Goal: Task Accomplishment & Management: Use online tool/utility

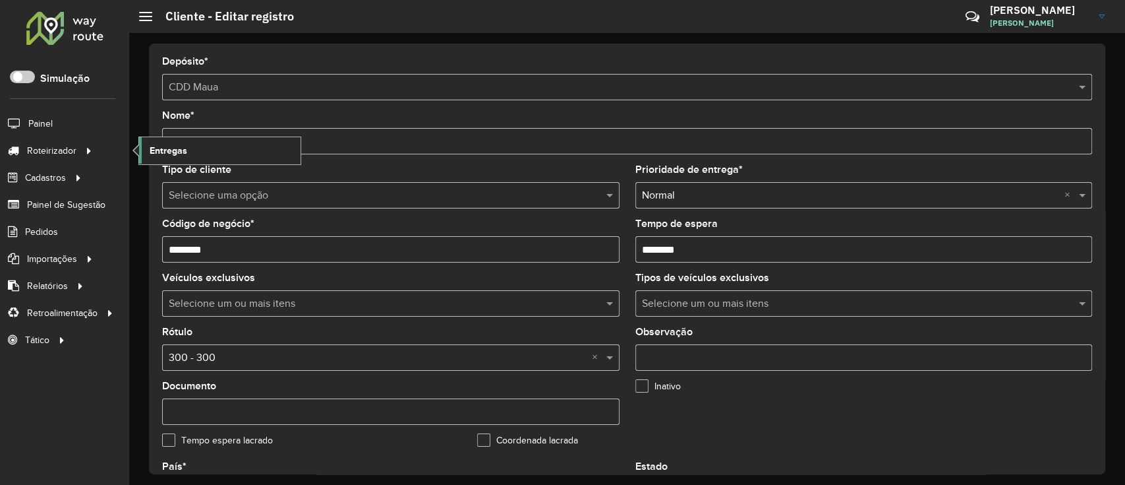
click at [173, 145] on span "Entregas" at bounding box center [169, 151] width 38 height 14
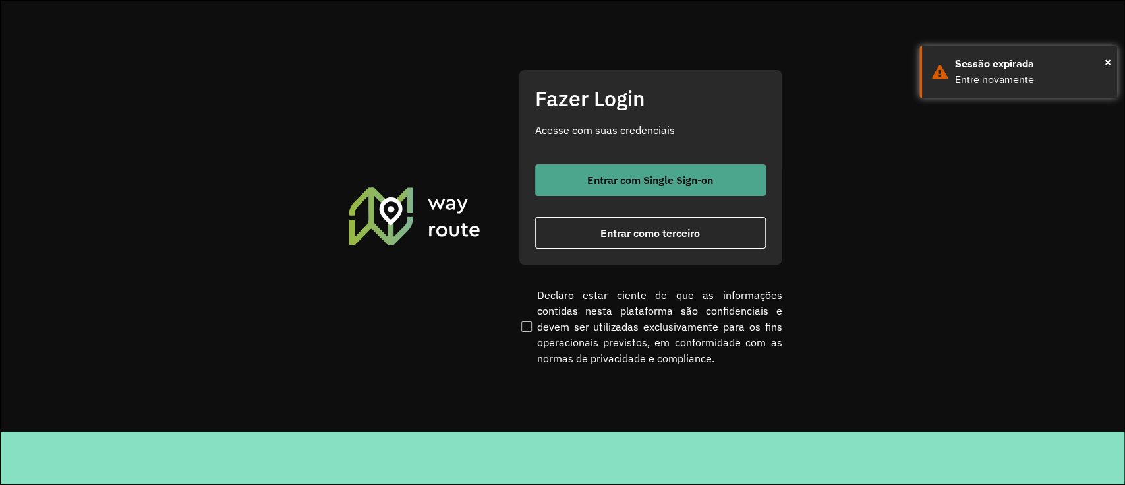
click at [618, 189] on button "Entrar com Single Sign-on" at bounding box center [650, 180] width 231 height 32
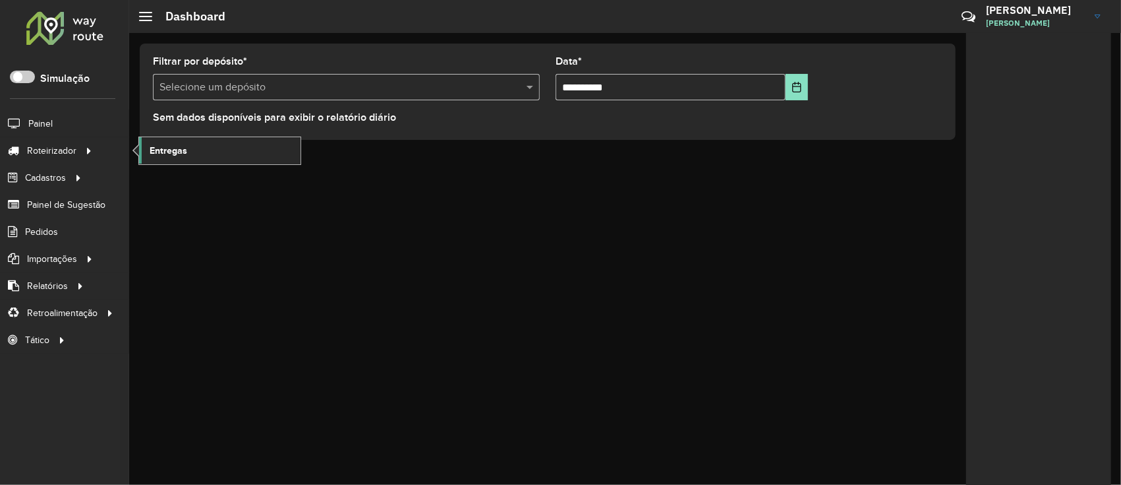
click at [153, 151] on span "Entregas" at bounding box center [169, 151] width 38 height 14
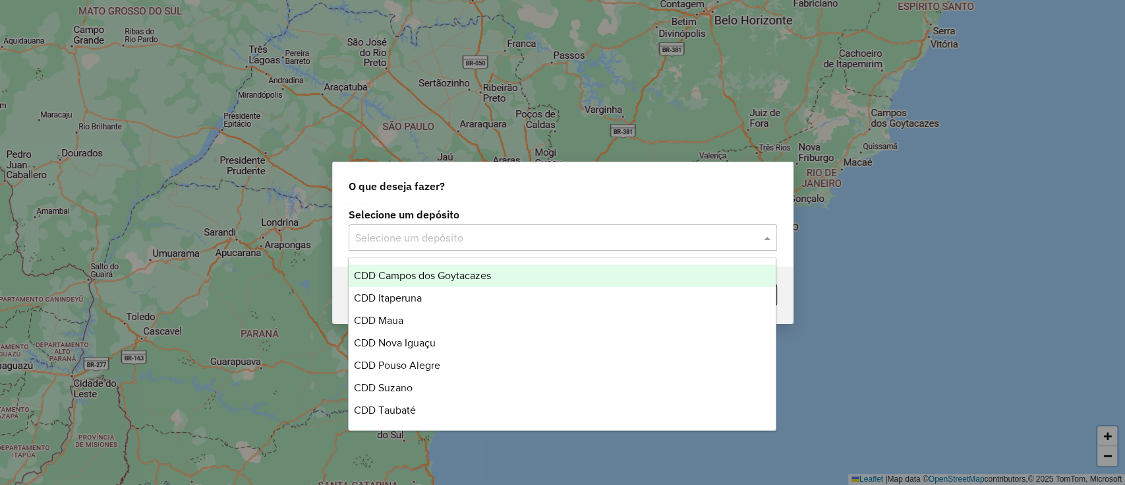
click at [416, 241] on input "text" at bounding box center [549, 238] width 389 height 16
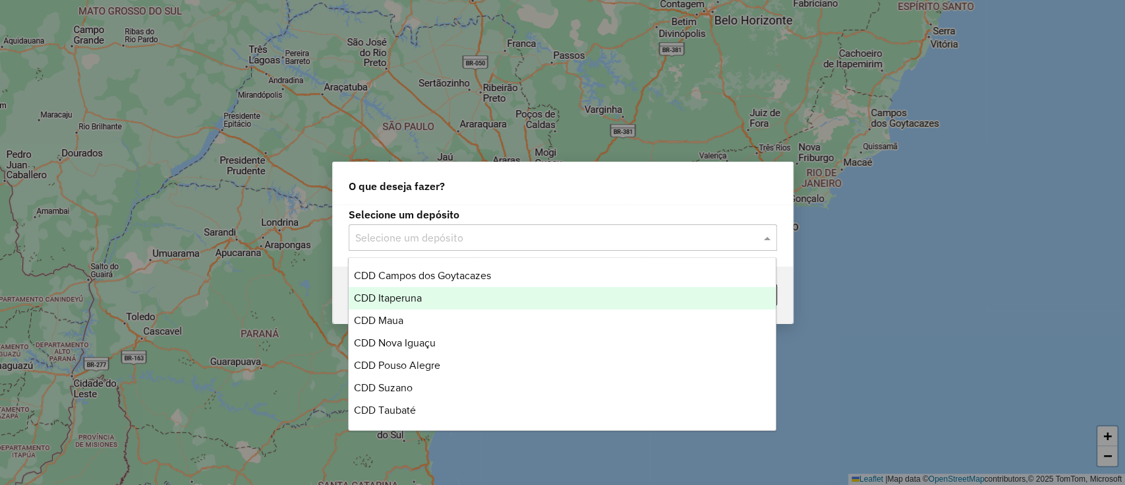
click at [404, 301] on span "CDD Itaperuna" at bounding box center [388, 297] width 68 height 11
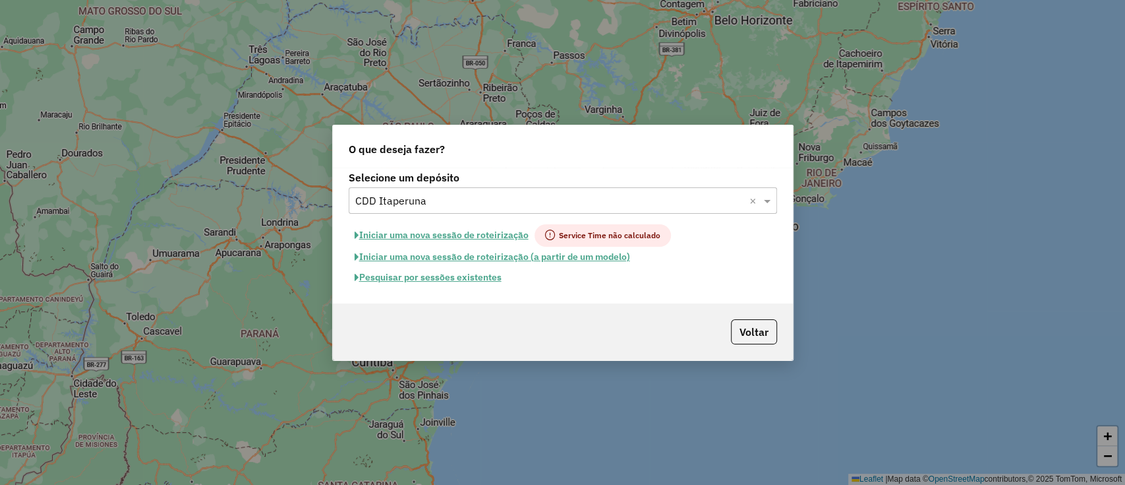
click at [460, 285] on button "Pesquisar por sessões existentes" at bounding box center [428, 277] width 159 height 20
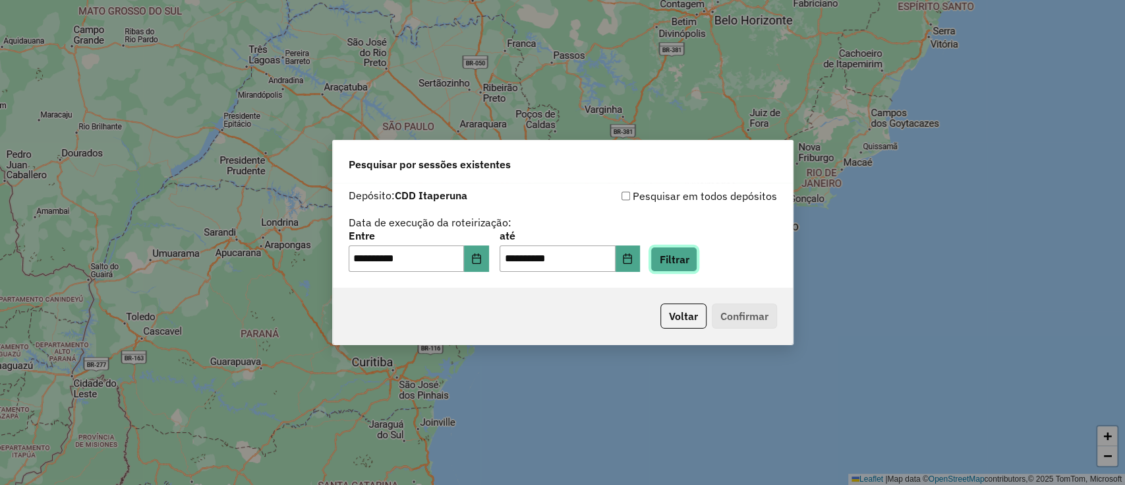
click at [683, 265] on button "Filtrar" at bounding box center [674, 259] width 47 height 25
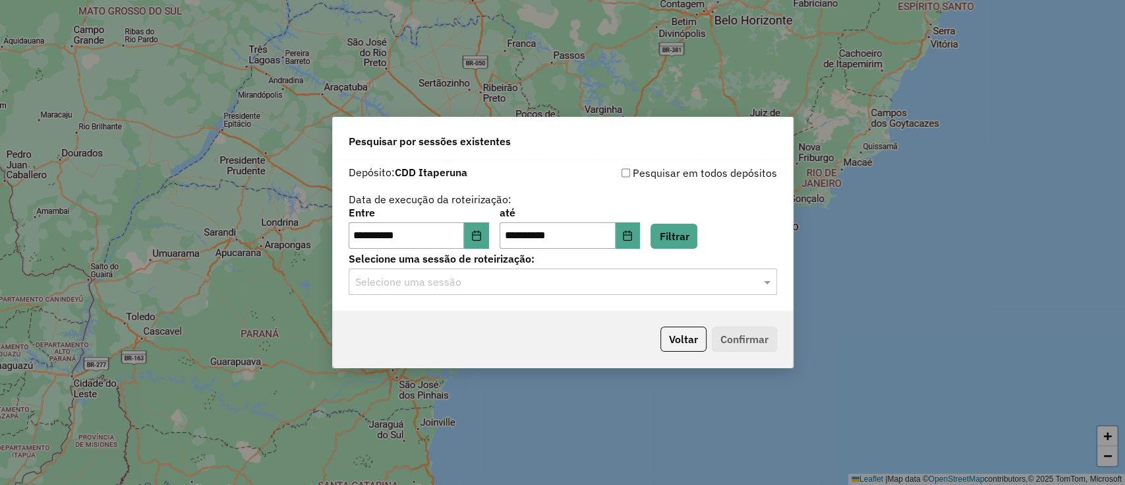
click at [587, 291] on div "Selecione uma sessão" at bounding box center [563, 281] width 429 height 26
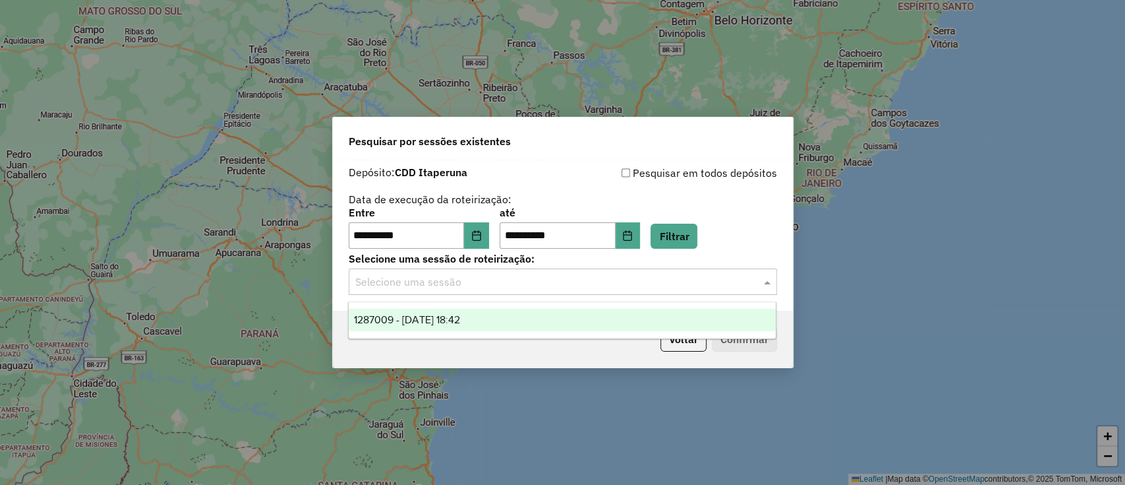
click at [544, 316] on div "1287009 - 02/10/2025 18:42" at bounding box center [562, 320] width 427 height 22
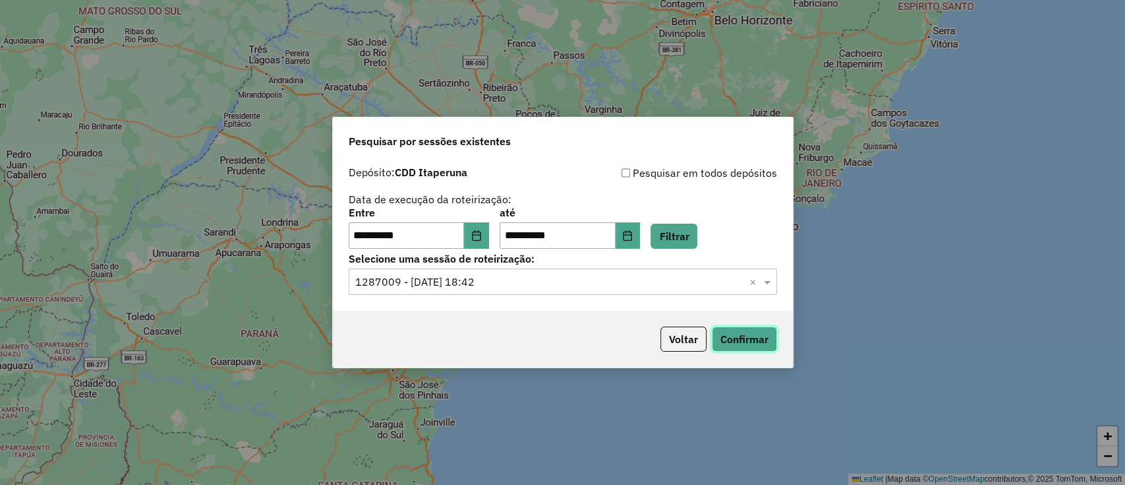
click at [715, 332] on button "Confirmar" at bounding box center [744, 338] width 65 height 25
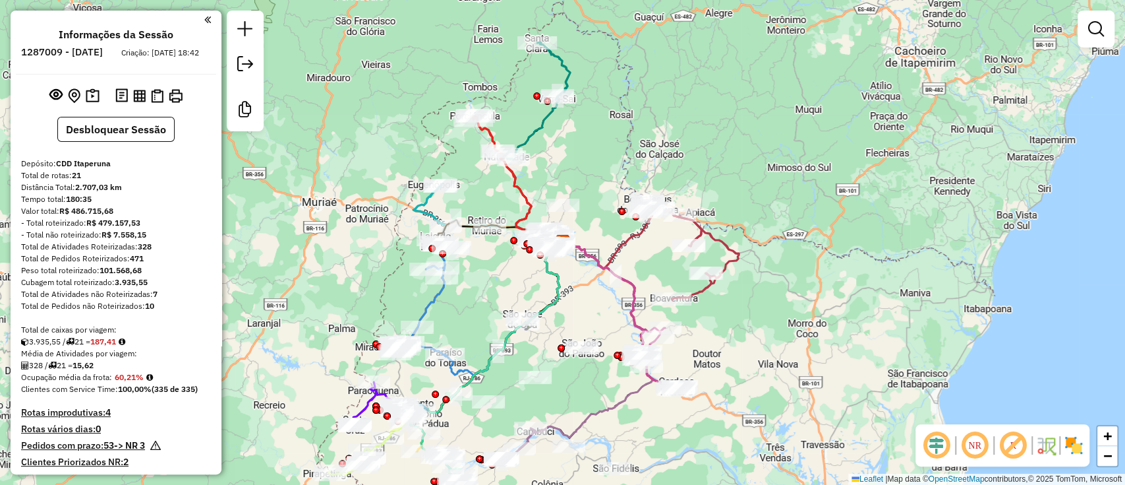
click at [930, 433] on em at bounding box center [937, 445] width 32 height 32
click at [1071, 450] on img at bounding box center [1073, 444] width 21 height 21
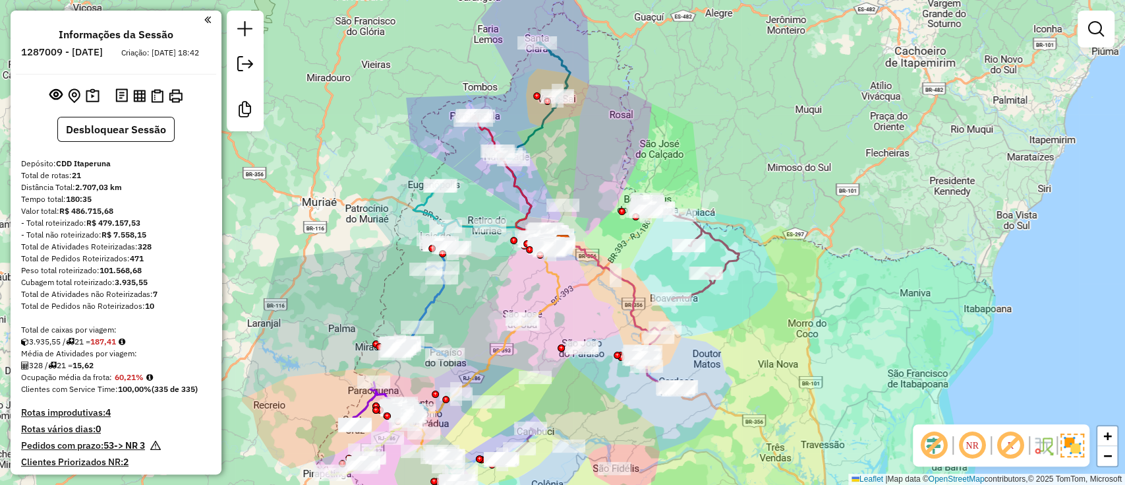
click at [1014, 451] on em at bounding box center [1011, 445] width 32 height 32
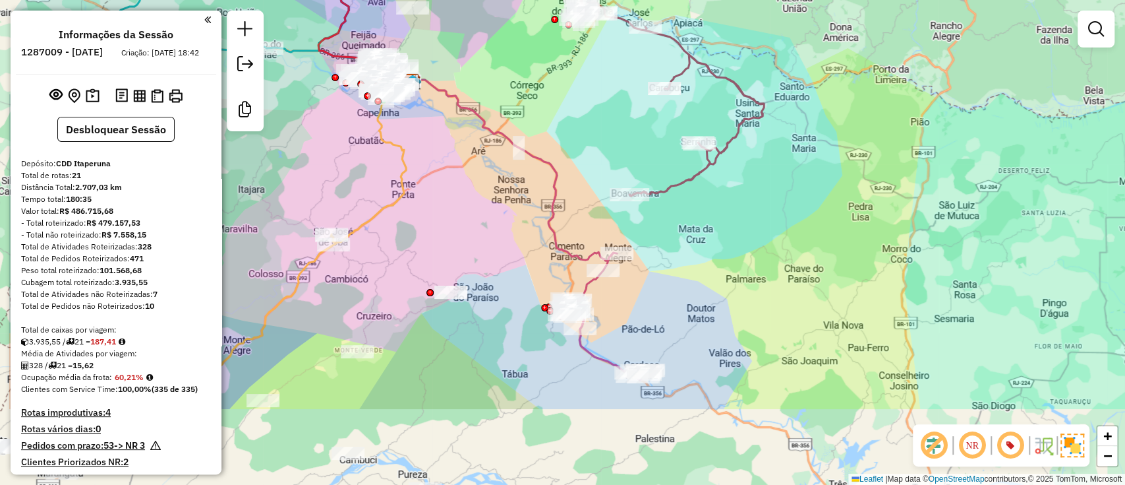
drag, startPoint x: 744, startPoint y: 315, endPoint x: 868, endPoint y: 190, distance: 176.2
click at [868, 190] on div "Janela de atendimento Grade de atendimento Capacidade Transportadoras Veículos …" at bounding box center [562, 242] width 1125 height 485
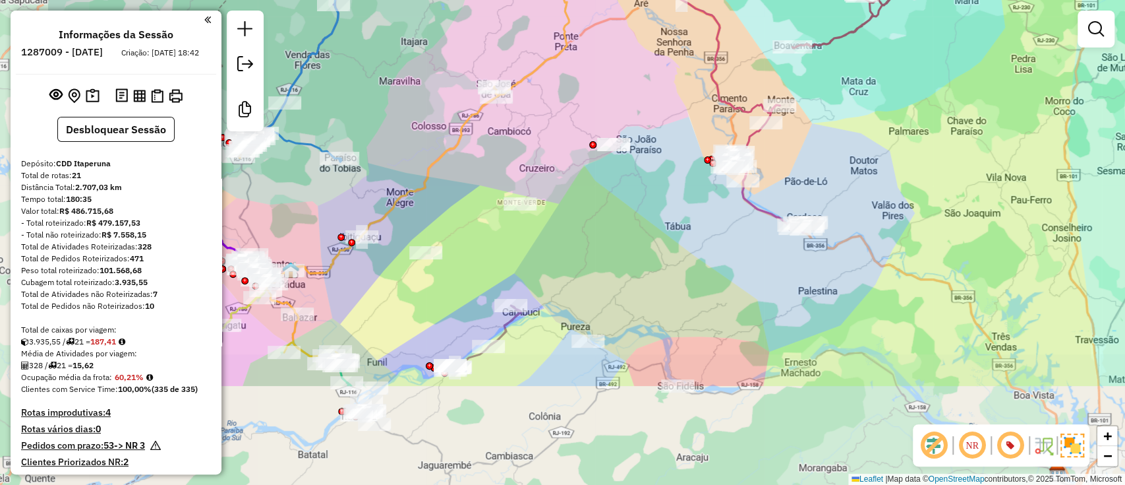
drag, startPoint x: 428, startPoint y: 369, endPoint x: 590, endPoint y: 221, distance: 219.8
click at [590, 221] on div "Janela de atendimento Grade de atendimento Capacidade Transportadoras Veículos …" at bounding box center [562, 242] width 1125 height 485
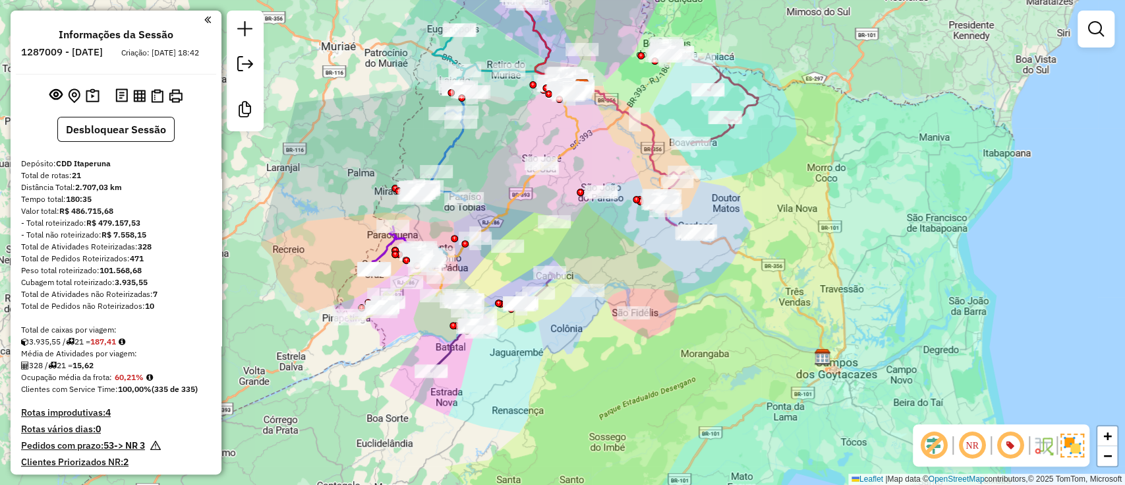
drag, startPoint x: 582, startPoint y: 294, endPoint x: 574, endPoint y: 272, distance: 23.8
click at [574, 272] on div "Janela de atendimento Grade de atendimento Capacidade Transportadoras Veículos …" at bounding box center [562, 242] width 1125 height 485
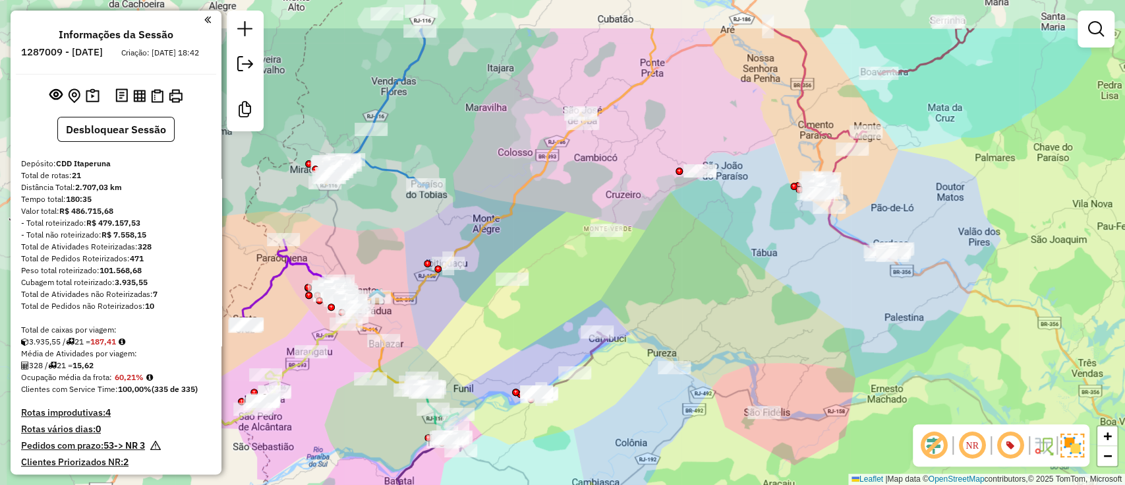
drag, startPoint x: 587, startPoint y: 235, endPoint x: 665, endPoint y: 312, distance: 109.6
click at [665, 312] on div "Janela de atendimento Grade de atendimento Capacidade Transportadoras Veículos …" at bounding box center [562, 242] width 1125 height 485
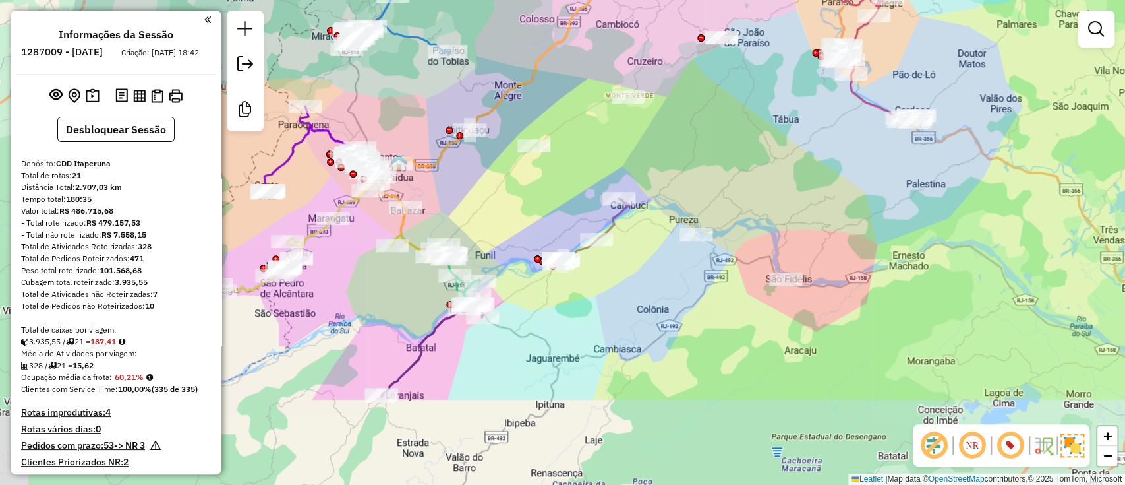
drag, startPoint x: 510, startPoint y: 307, endPoint x: 540, endPoint y: 138, distance: 172.0
click at [540, 138] on div "Janela de atendimento Grade de atendimento Capacidade Transportadoras Veículos …" at bounding box center [562, 242] width 1125 height 485
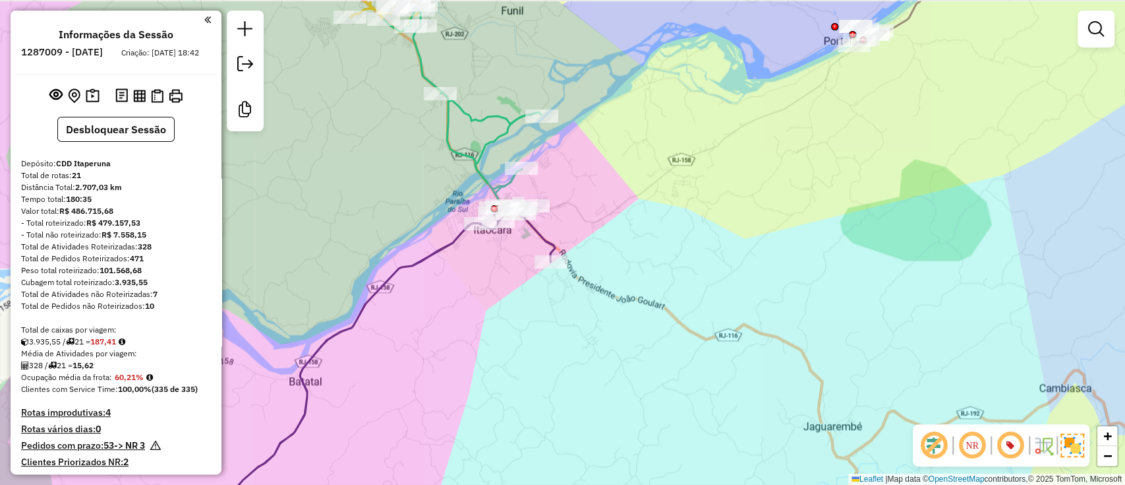
drag, startPoint x: 509, startPoint y: 231, endPoint x: 502, endPoint y: 280, distance: 50.0
click at [502, 280] on div "Janela de atendimento Grade de atendimento Capacidade Transportadoras Veículos …" at bounding box center [562, 242] width 1125 height 485
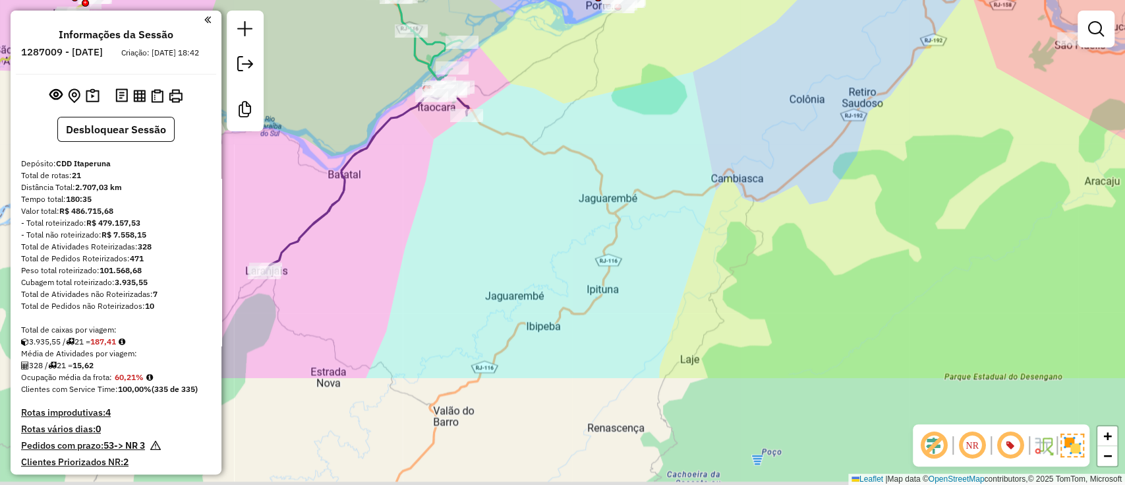
drag, startPoint x: 521, startPoint y: 356, endPoint x: 463, endPoint y: 195, distance: 171.2
click at [463, 195] on div "Janela de atendimento Grade de atendimento Capacidade Transportadoras Veículos …" at bounding box center [562, 242] width 1125 height 485
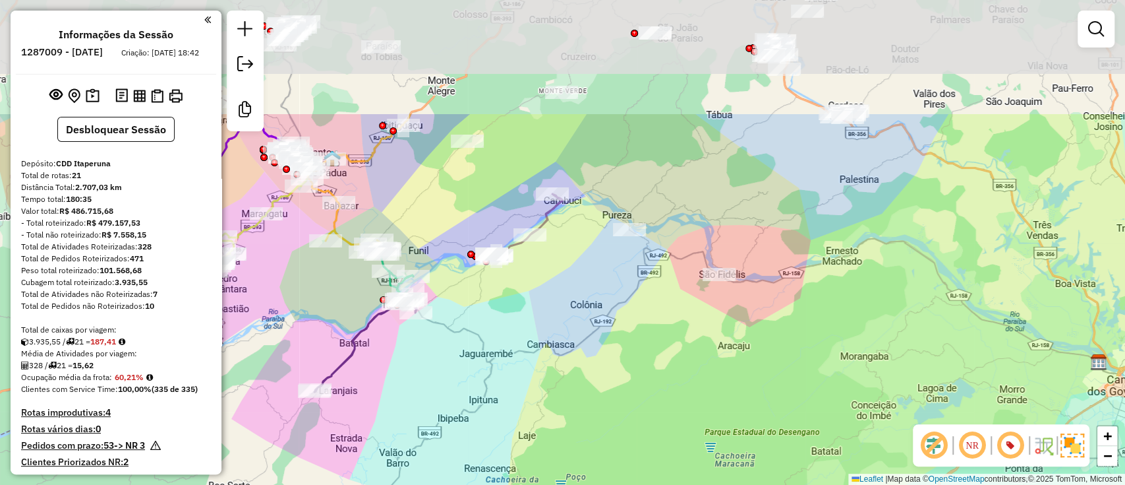
drag, startPoint x: 559, startPoint y: 169, endPoint x: 509, endPoint y: 332, distance: 170.4
click at [509, 332] on div "Janela de atendimento Grade de atendimento Capacidade Transportadoras Veículos …" at bounding box center [562, 242] width 1125 height 485
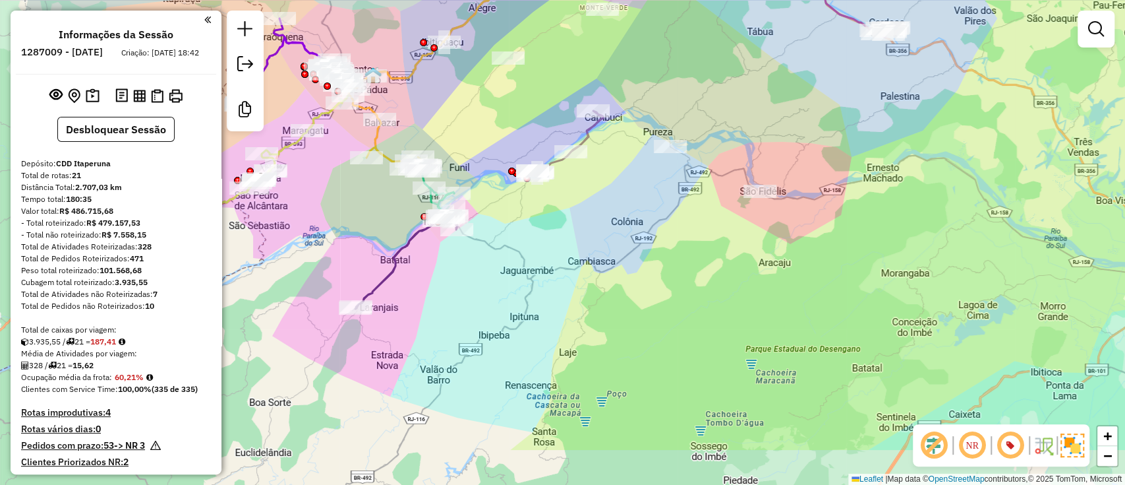
drag, startPoint x: 509, startPoint y: 332, endPoint x: 556, endPoint y: 245, distance: 98.8
click at [556, 245] on div "Janela de atendimento Grade de atendimento Capacidade Transportadoras Veículos …" at bounding box center [562, 242] width 1125 height 485
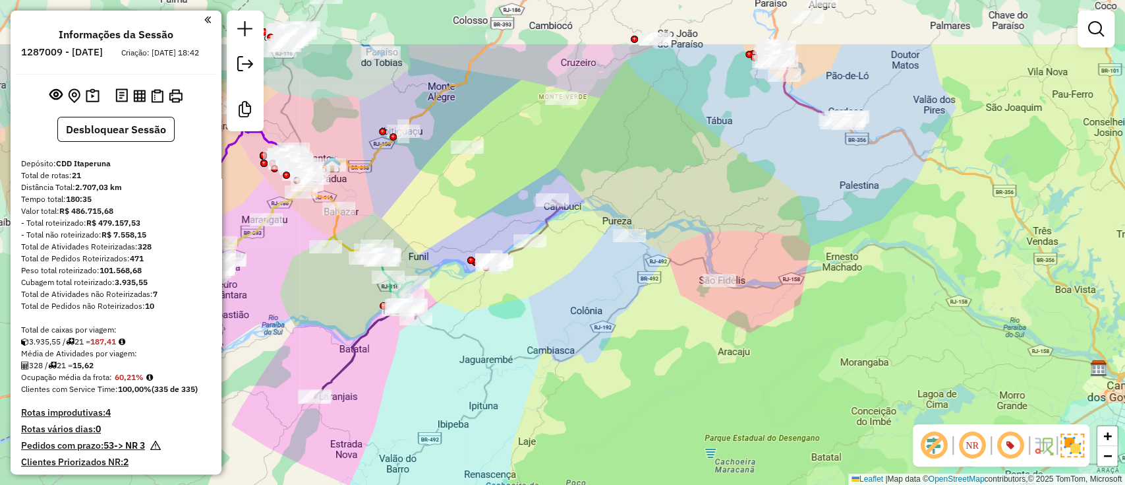
drag, startPoint x: 545, startPoint y: 298, endPoint x: 501, endPoint y: 393, distance: 104.7
click at [501, 393] on div "Janela de atendimento Grade de atendimento Capacidade Transportadoras Veículos …" at bounding box center [562, 242] width 1125 height 485
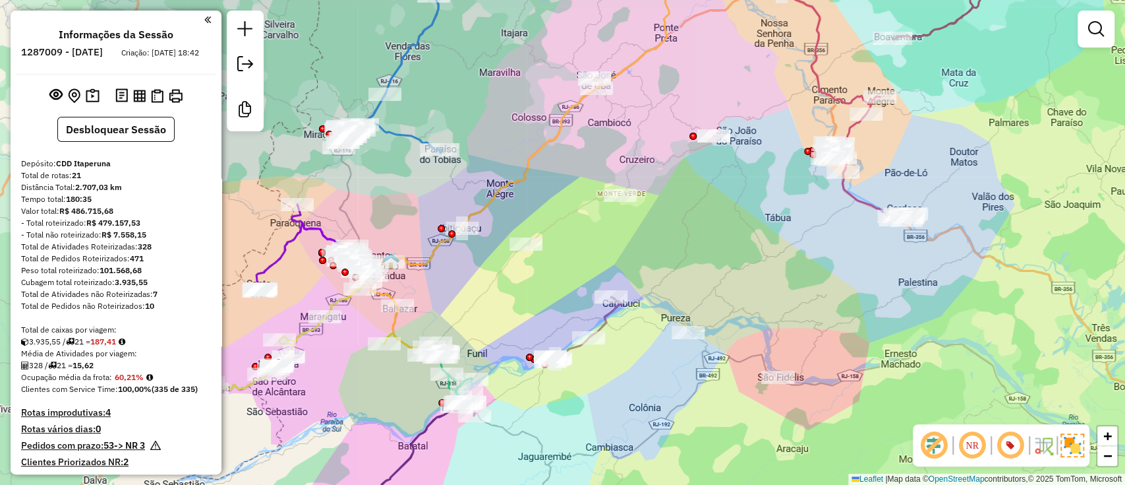
drag, startPoint x: 560, startPoint y: 278, endPoint x: 524, endPoint y: 322, distance: 56.7
click at [524, 322] on div "Janela de atendimento Grade de atendimento Capacidade Transportadoras Veículos …" at bounding box center [562, 242] width 1125 height 485
